Goal: Navigation & Orientation: Find specific page/section

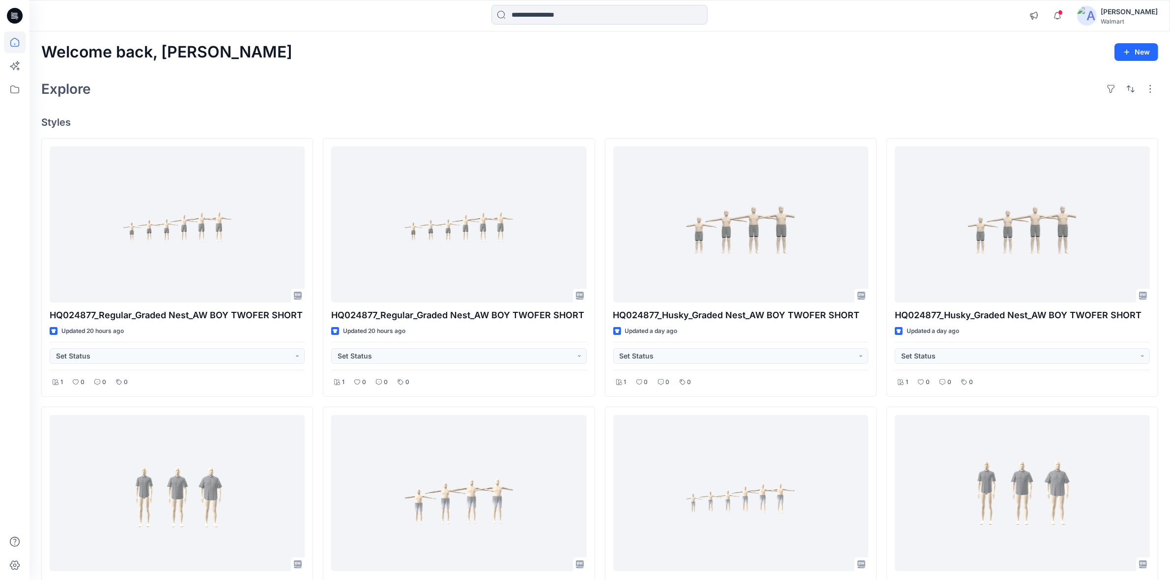
click at [339, 48] on div "Welcome back, [PERSON_NAME] New" at bounding box center [599, 52] width 1117 height 18
click at [354, 62] on div "Welcome back, [PERSON_NAME] New Explore Styles HQ024877_Regular_Graded Nest_AW …" at bounding box center [599, 506] width 1141 height 950
click at [291, 67] on div "Welcome back, [PERSON_NAME] New Explore Styles HQ024877_Regular_Graded Nest_AW …" at bounding box center [599, 506] width 1141 height 950
click at [370, 88] on div "Explore" at bounding box center [599, 89] width 1117 height 24
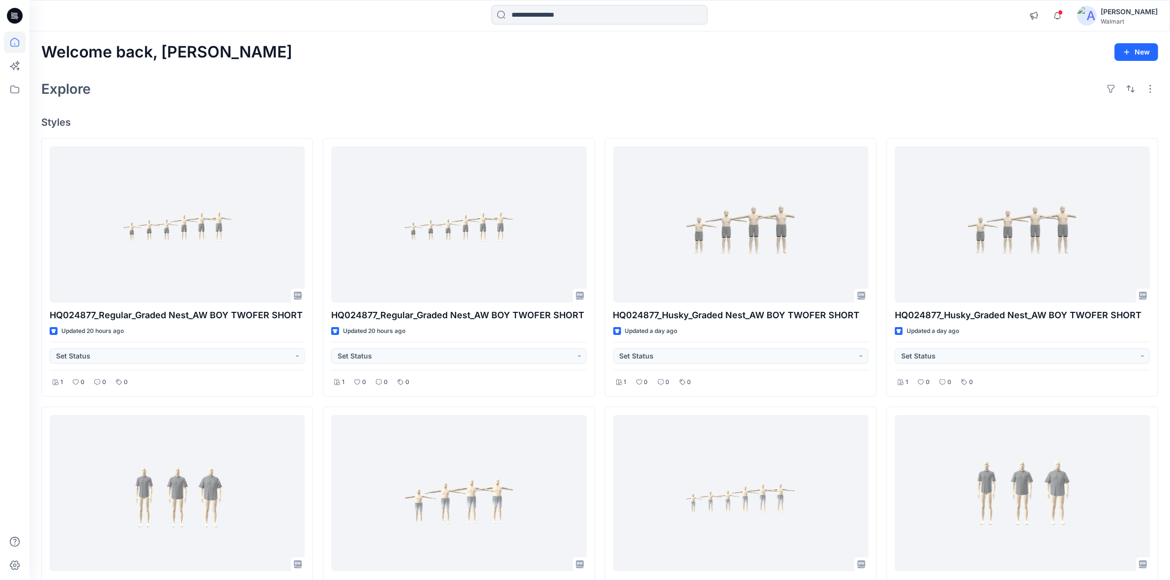
click at [370, 88] on div "Explore" at bounding box center [599, 89] width 1117 height 24
click at [551, 93] on div "Explore" at bounding box center [599, 89] width 1117 height 24
click at [315, 65] on div "Welcome back, [PERSON_NAME] New Explore Styles HQ024877_Regular_Graded Nest_AW …" at bounding box center [599, 506] width 1141 height 950
click at [344, 79] on div "Explore" at bounding box center [599, 89] width 1117 height 24
click at [664, 71] on div "Welcome back, [PERSON_NAME] New Explore Styles HQ024877_Regular_Graded Nest_AW …" at bounding box center [599, 506] width 1141 height 950
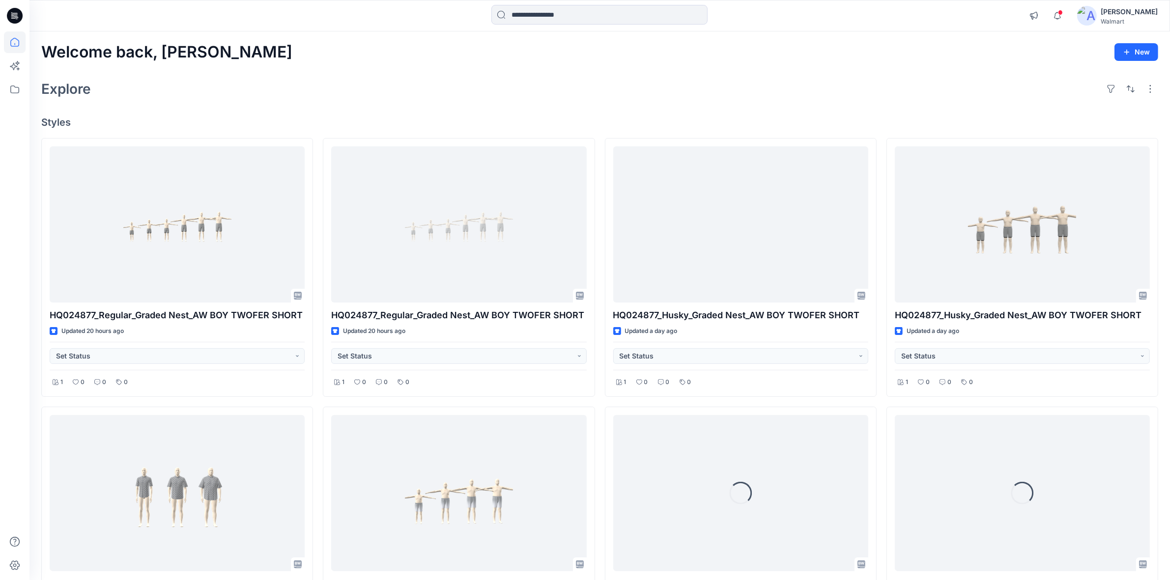
click at [716, 64] on div "Welcome back, Shabbir New Explore Styles HQ024877_Regular_Graded Nest_AW BOY TW…" at bounding box center [599, 506] width 1141 height 950
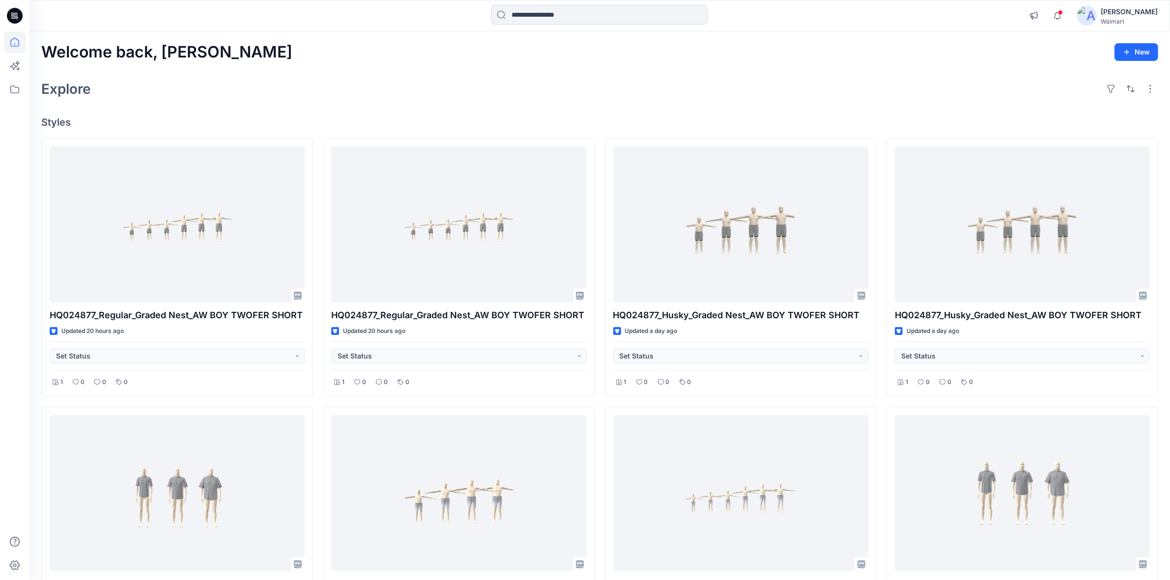
click at [463, 86] on div "Explore" at bounding box center [599, 89] width 1117 height 24
click at [294, 74] on div "Welcome back, [PERSON_NAME] New Explore Styles HQ024877_Regular_Graded Nest_AW …" at bounding box center [599, 506] width 1141 height 950
click at [426, 80] on div "Explore" at bounding box center [599, 89] width 1117 height 24
click at [335, 84] on div "Explore" at bounding box center [599, 89] width 1117 height 24
click at [411, 73] on div "Welcome back, [PERSON_NAME] New Explore Styles HQ024877_Regular_Graded Nest_AW …" at bounding box center [599, 506] width 1141 height 950
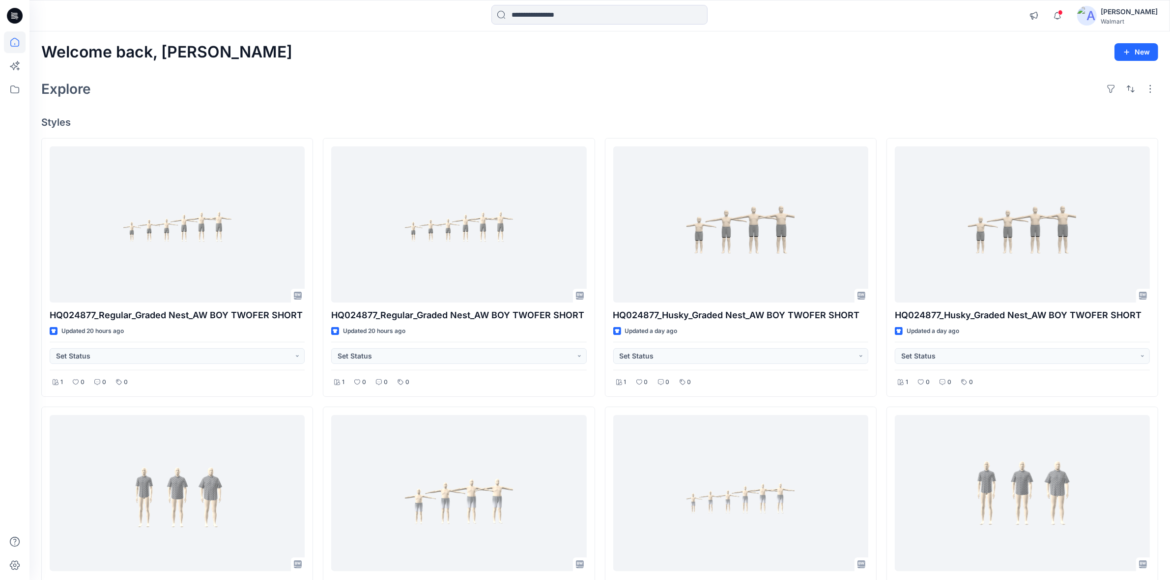
click at [764, 78] on div "Explore" at bounding box center [599, 89] width 1117 height 24
click at [1066, 16] on icon "button" at bounding box center [1057, 16] width 19 height 20
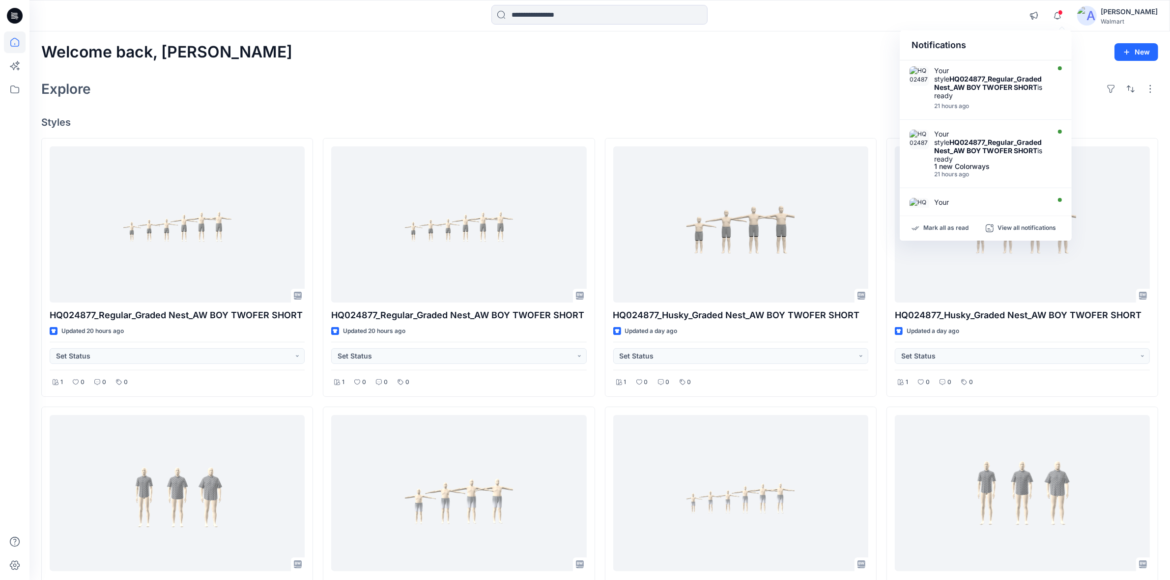
click at [904, 14] on div "Notifications Your style HQ024877_Regular_Graded Nest_AW BOY TWOFER SHORT is re…" at bounding box center [599, 16] width 1140 height 22
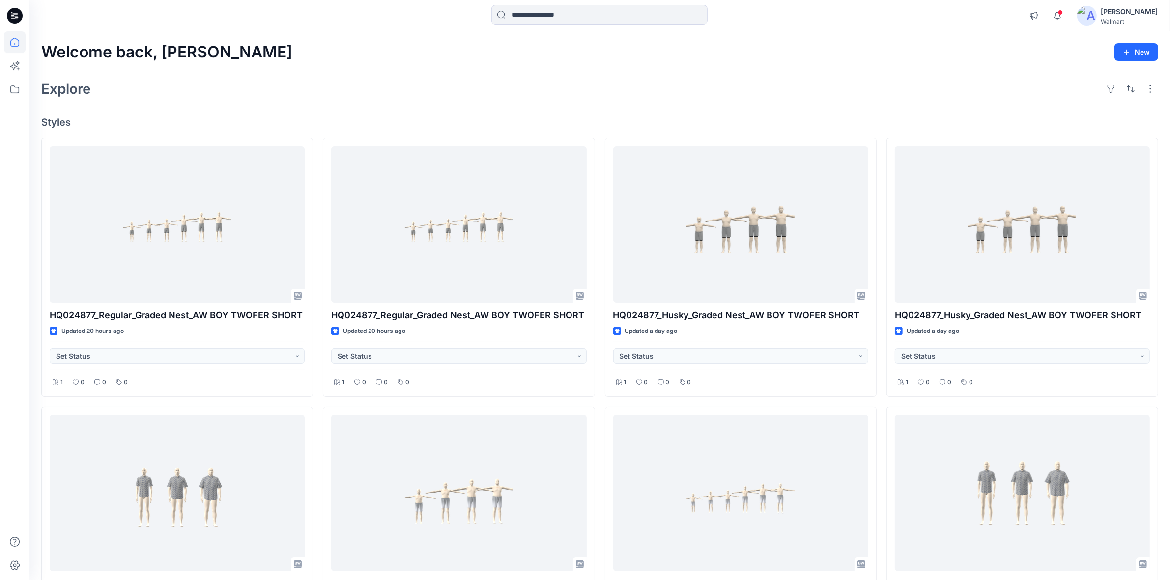
click at [523, 86] on div "Explore" at bounding box center [599, 89] width 1117 height 24
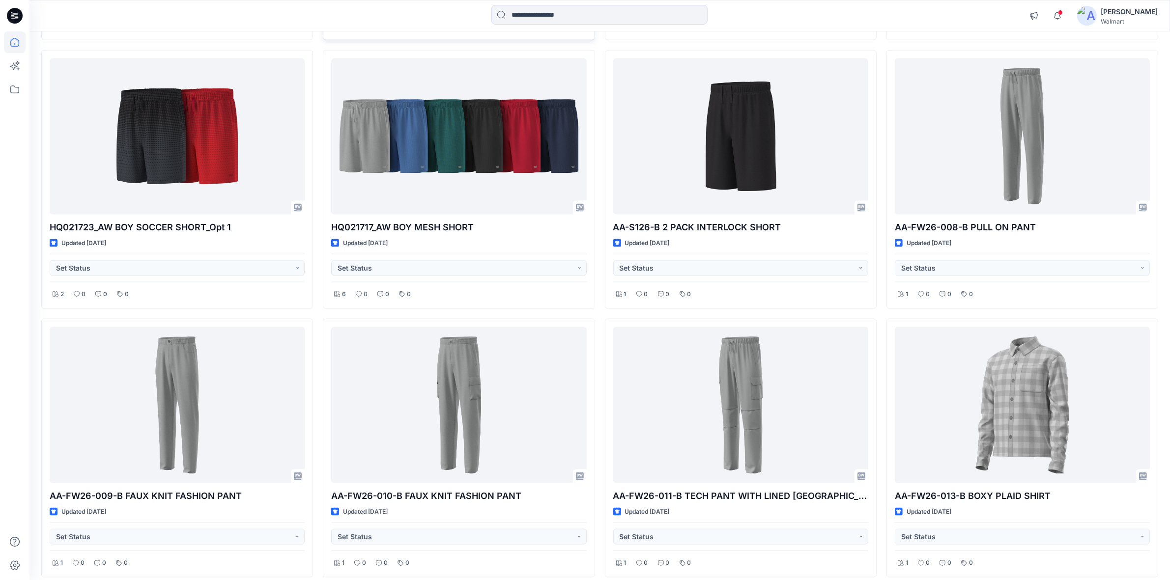
scroll to position [1886, 0]
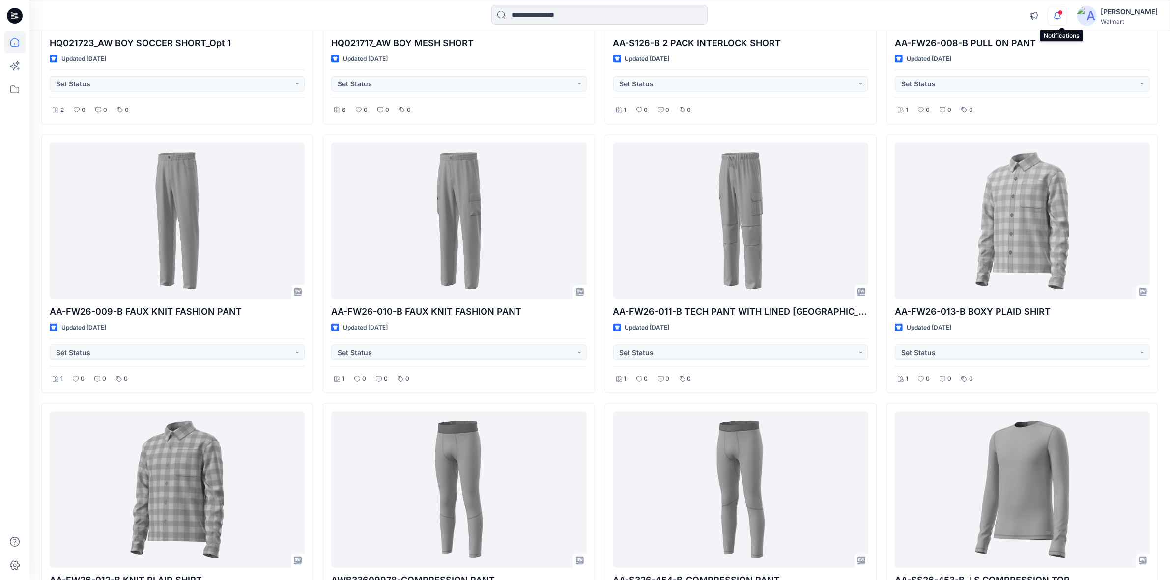
click at [1058, 14] on icon "button" at bounding box center [1057, 16] width 19 height 20
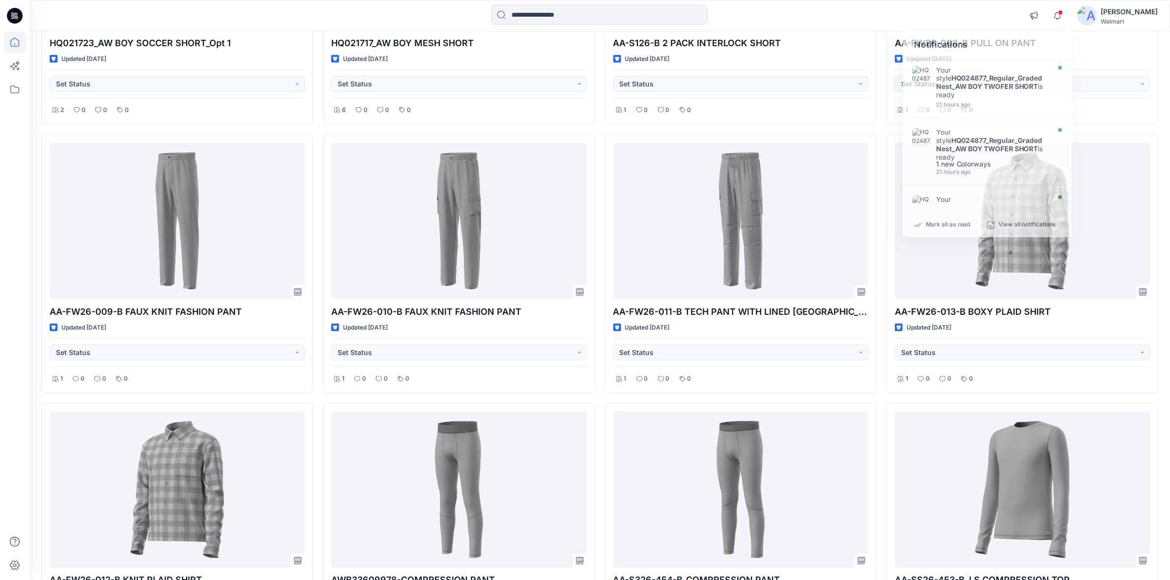
click at [947, 16] on div "Notifications Your style HQ024877_Regular_Graded Nest_AW BOY TWOFER SHORT is re…" at bounding box center [599, 16] width 1140 height 22
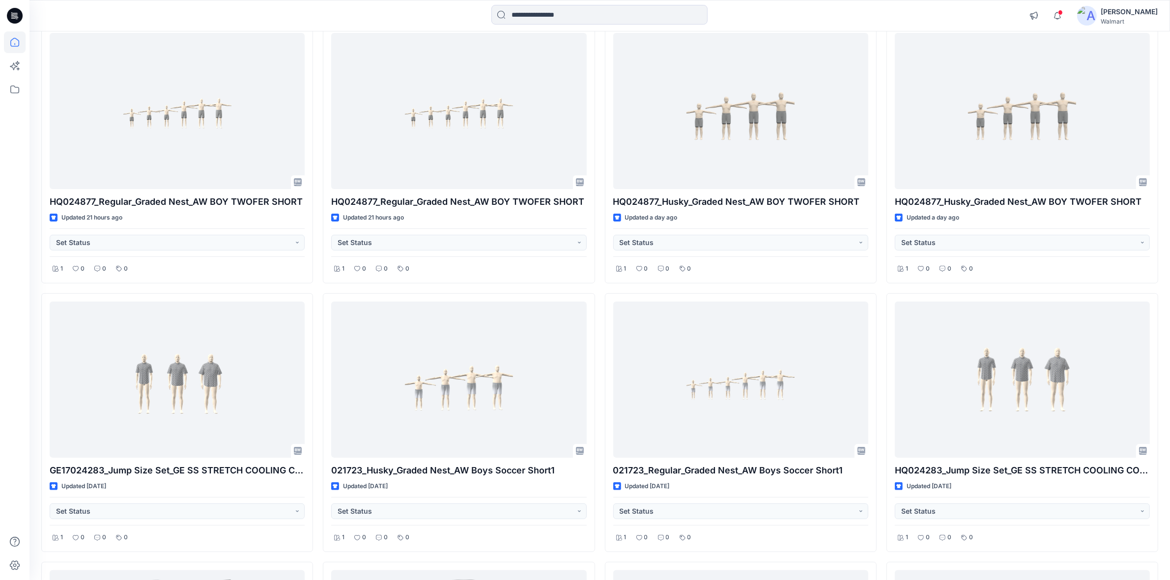
scroll to position [0, 0]
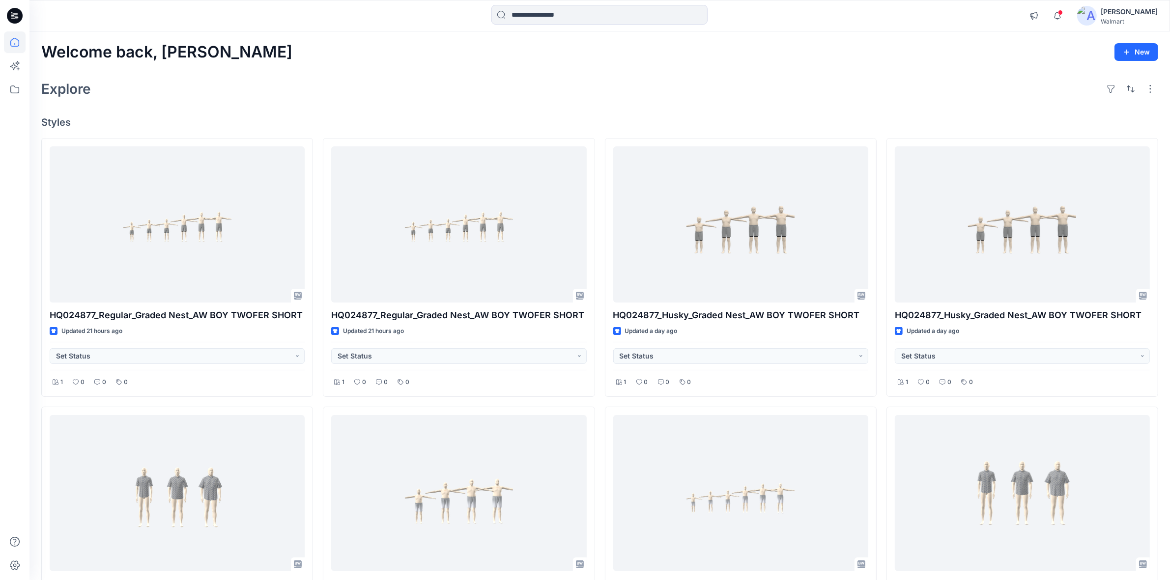
click at [560, 89] on div "Explore" at bounding box center [599, 89] width 1117 height 24
click at [522, 56] on div "Welcome back, [PERSON_NAME] New" at bounding box center [599, 52] width 1117 height 18
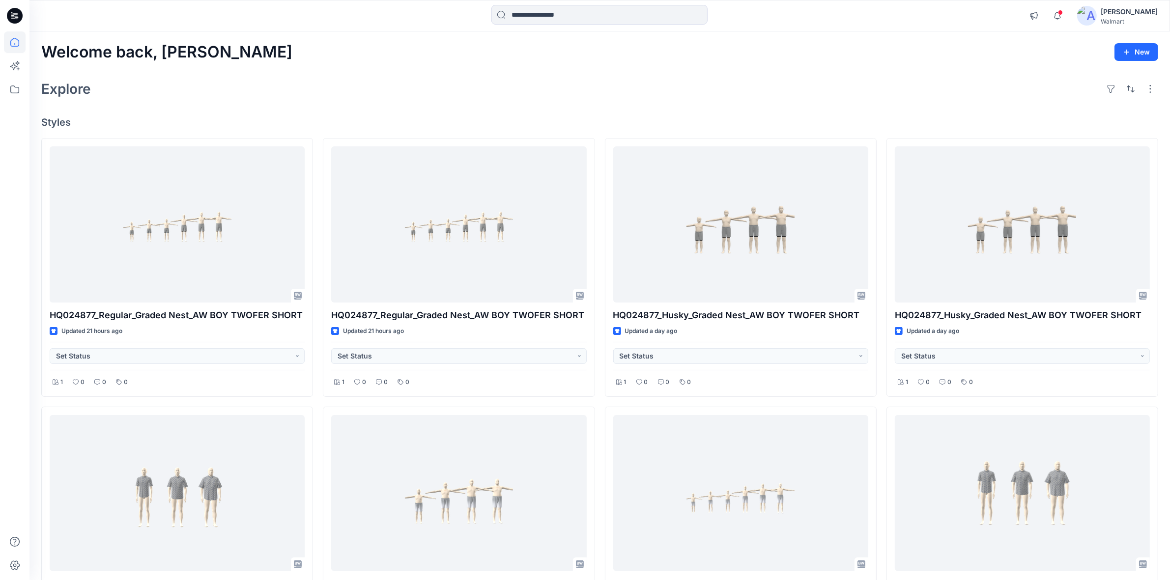
click at [474, 55] on div "Welcome back, [PERSON_NAME] New" at bounding box center [599, 52] width 1117 height 18
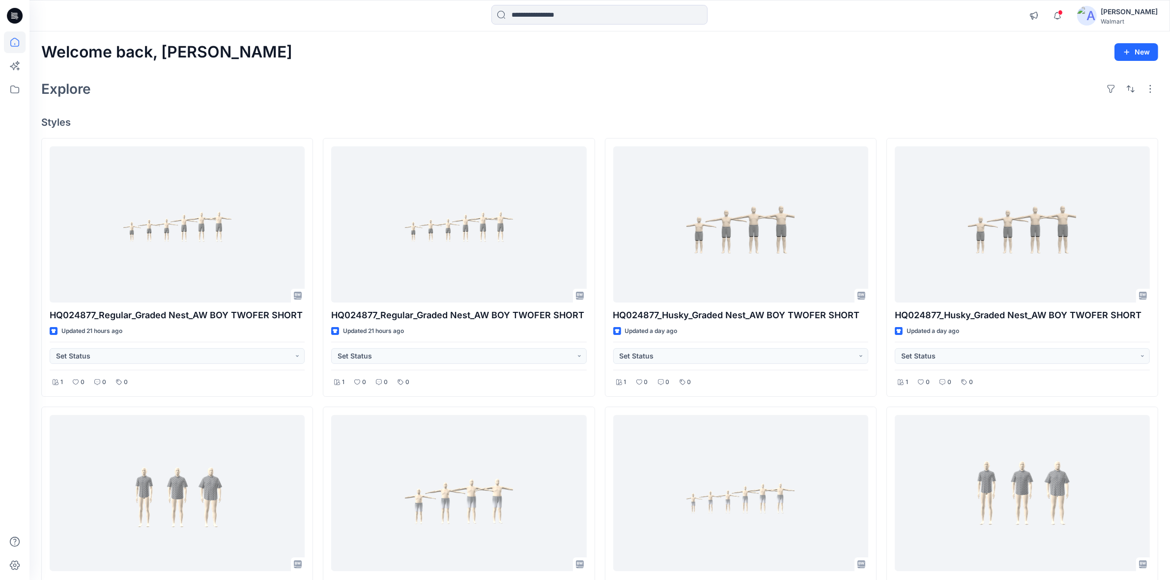
click at [340, 52] on div "Welcome back, [PERSON_NAME] New" at bounding box center [599, 52] width 1117 height 18
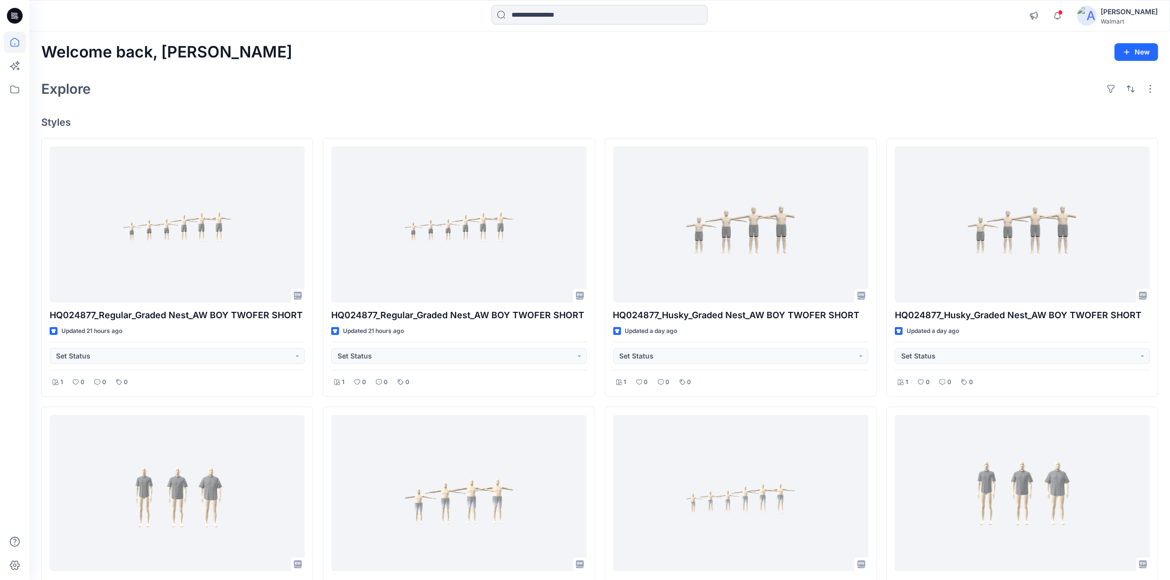
click at [384, 90] on div "Explore" at bounding box center [599, 89] width 1117 height 24
click at [650, 86] on div "Explore" at bounding box center [599, 89] width 1117 height 24
click at [361, 84] on div "Explore" at bounding box center [599, 89] width 1117 height 24
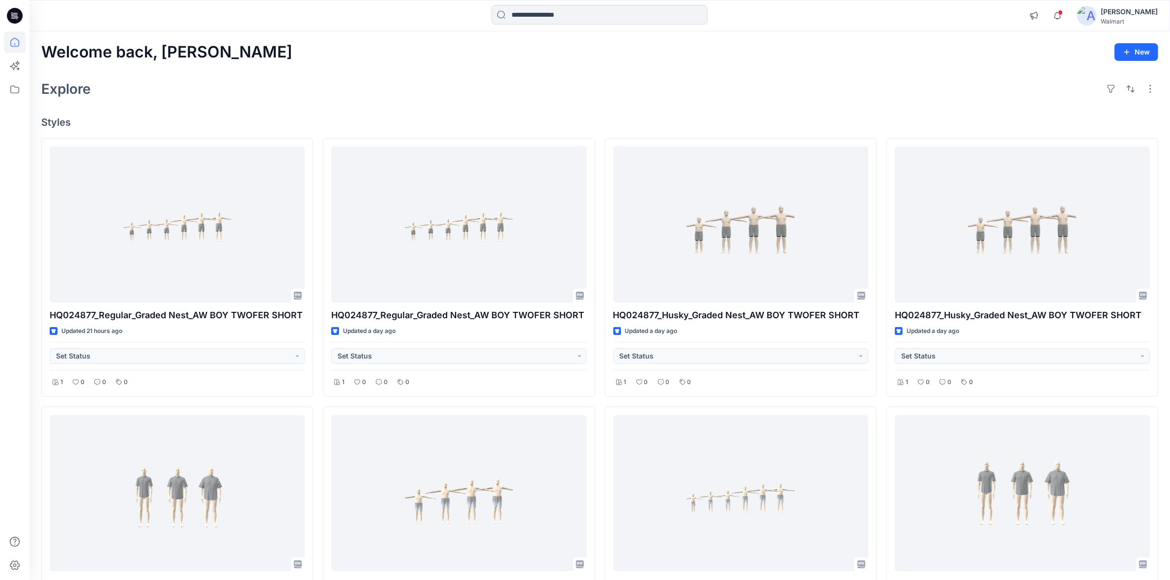
click at [561, 89] on div "Explore" at bounding box center [599, 89] width 1117 height 24
click at [409, 94] on div "Explore" at bounding box center [599, 89] width 1117 height 24
click at [333, 60] on div "Welcome back, [PERSON_NAME] New" at bounding box center [599, 52] width 1117 height 18
click at [450, 56] on div "Welcome back, [PERSON_NAME] New" at bounding box center [599, 52] width 1117 height 18
